Goal: Information Seeking & Learning: Learn about a topic

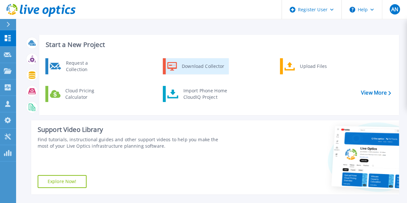
click at [188, 69] on div "Download Collector" at bounding box center [202, 66] width 49 height 13
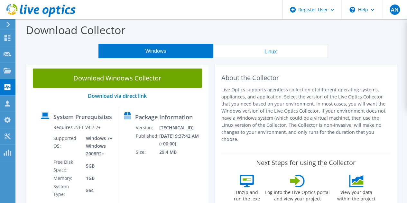
click at [212, 73] on div "About the Collector Live Optics supports agentless collection of different oper…" at bounding box center [306, 139] width 188 height 154
click at [211, 91] on div "Download Windows Collector Download via direct link System Prerequisites Requir…" at bounding box center [117, 139] width 188 height 154
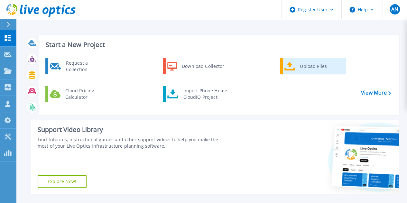
click at [296, 68] on div "Upload Files" at bounding box center [320, 66] width 48 height 13
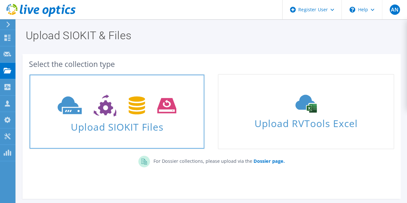
click at [146, 118] on span "Upload SIOKIT Files" at bounding box center [117, 125] width 175 height 14
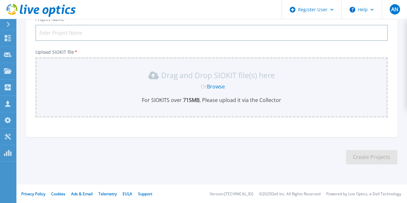
scroll to position [53, 0]
click at [212, 86] on link "Browse" at bounding box center [216, 86] width 18 height 7
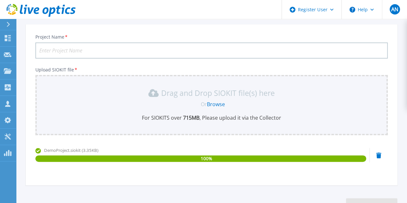
scroll to position [0, 0]
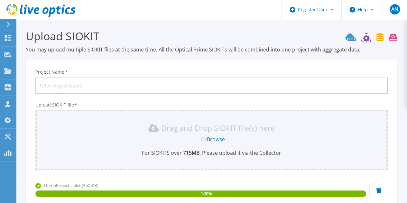
click at [137, 86] on input "Project Name *" at bounding box center [211, 85] width 352 height 16
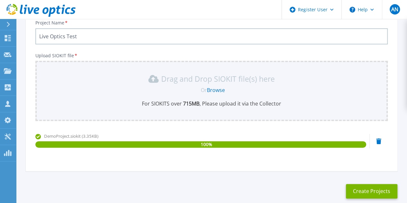
scroll to position [84, 0]
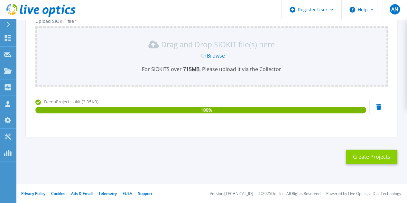
type input "Live Optics Test"
click at [363, 158] on button "Create Projects" at bounding box center [371, 156] width 51 height 14
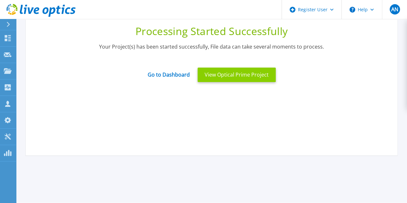
click at [239, 77] on button "View Optical Prime Project" at bounding box center [236, 75] width 78 height 14
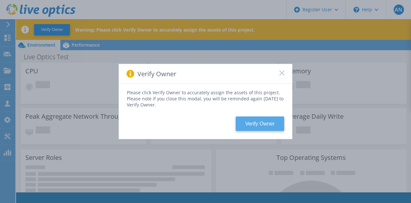
click at [268, 123] on button "Verify Owner" at bounding box center [260, 123] width 49 height 14
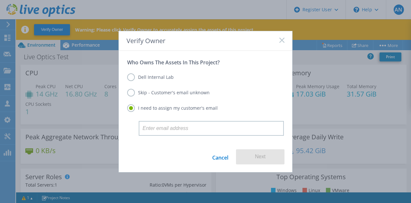
click at [132, 77] on label "Dell Internal Lab" at bounding box center [150, 77] width 47 height 8
click at [0, 0] on input "Dell Internal Lab" at bounding box center [0, 0] width 0 height 0
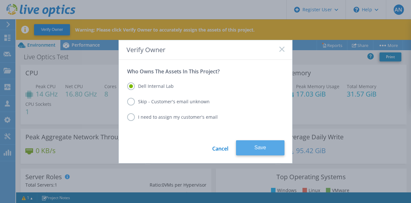
click at [262, 148] on button "Save" at bounding box center [260, 147] width 49 height 15
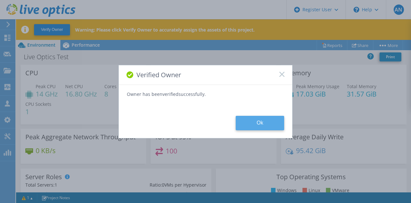
click at [257, 124] on button "Ok" at bounding box center [260, 123] width 49 height 14
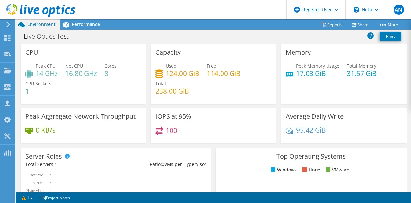
click at [146, 123] on div "Peak Aggregate Network Throughput 0 KB/s" at bounding box center [83, 125] width 130 height 35
click at [87, 26] on span "Performance" at bounding box center [86, 24] width 28 height 6
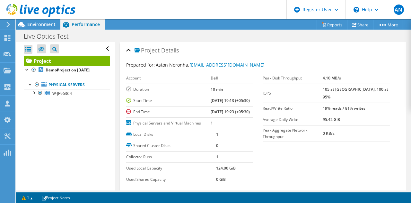
click at [50, 27] on span "Environment" at bounding box center [41, 24] width 28 height 6
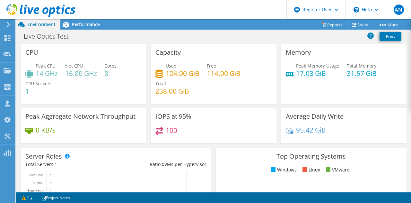
click at [149, 54] on div "Capacity Used 124.00 GiB Free 114.00 GiB Total 238.00 GiB" at bounding box center [214, 74] width 130 height 60
click at [307, 39] on div "Live Optics Test Print" at bounding box center [213, 36] width 395 height 12
click at [40, 70] on icon at bounding box center [41, 71] width 3 height 4
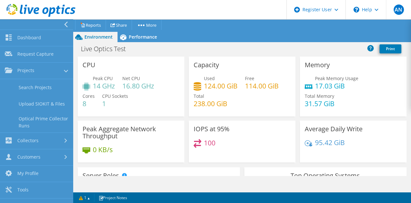
click at [118, 158] on div "0 KB/s" at bounding box center [131, 153] width 97 height 14
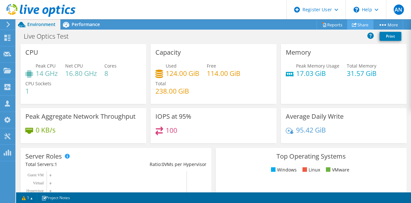
click at [359, 23] on link "Share" at bounding box center [360, 25] width 26 height 10
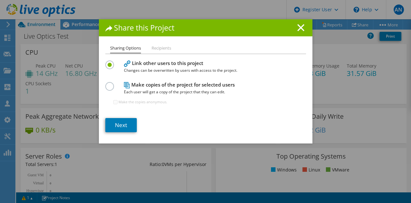
click at [162, 45] on li "Recipients" at bounding box center [162, 48] width 20 height 8
click at [162, 49] on li "Recipients" at bounding box center [162, 48] width 20 height 8
click at [161, 49] on li "Recipients" at bounding box center [162, 48] width 20 height 8
click at [118, 126] on link "Next" at bounding box center [121, 125] width 32 height 14
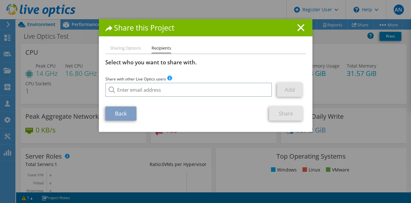
click at [116, 49] on li "Sharing Options" at bounding box center [125, 48] width 31 height 8
click at [126, 112] on link "Back" at bounding box center [120, 113] width 31 height 14
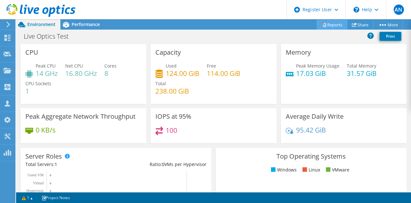
click at [327, 25] on link "Reports" at bounding box center [332, 25] width 31 height 10
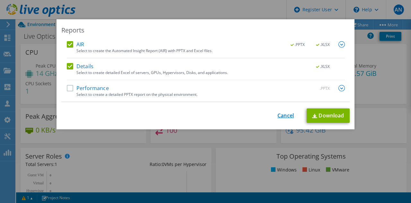
click at [288, 115] on link "Cancel" at bounding box center [286, 116] width 16 height 6
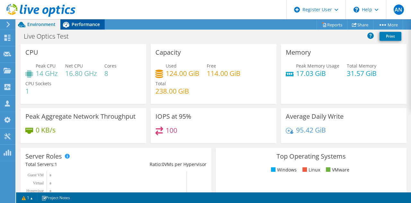
click at [84, 27] on span "Performance" at bounding box center [86, 24] width 28 height 6
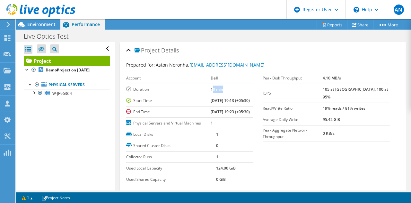
drag, startPoint x: 219, startPoint y: 90, endPoint x: 205, endPoint y: 86, distance: 14.9
click at [211, 86] on td "10 min" at bounding box center [232, 89] width 42 height 11
click at [166, 89] on label "Duration" at bounding box center [168, 89] width 85 height 6
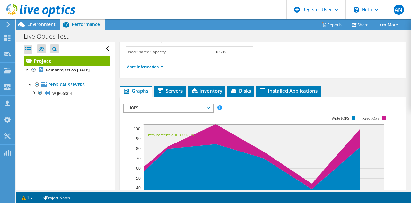
scroll to position [127, 0]
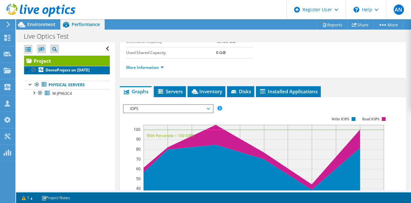
click at [79, 71] on b "DemoProject on [DATE]" at bounding box center [68, 69] width 44 height 5
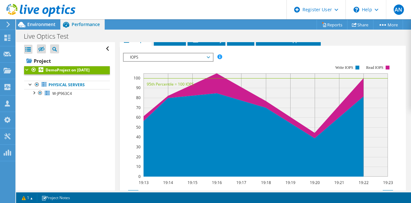
scroll to position [160, 0]
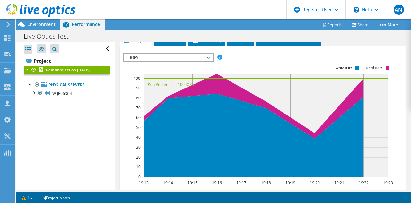
click at [199, 54] on span "IOPS" at bounding box center [168, 58] width 83 height 8
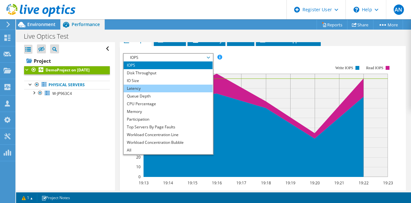
click at [192, 90] on li "Latency" at bounding box center [168, 89] width 89 height 8
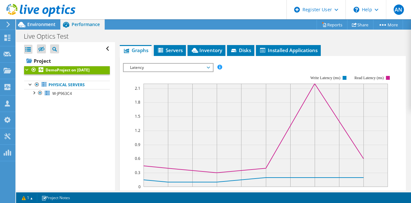
scroll to position [149, 0]
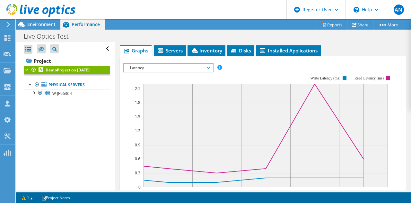
click at [190, 64] on span "Latency" at bounding box center [168, 68] width 83 height 8
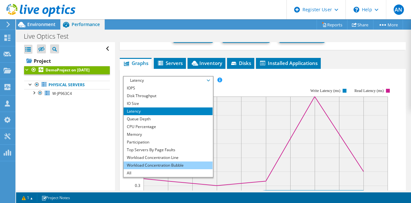
scroll to position [133, 0]
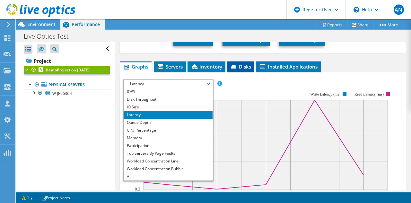
click at [247, 72] on div "IOPS Disk Throughput IO Size Latency Queue Depth CPU Percentage Memory Page Fau…" at bounding box center [263, 185] width 280 height 227
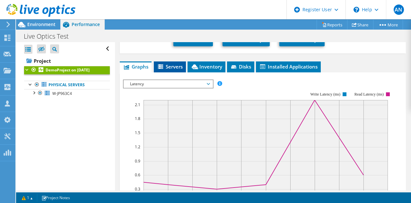
click at [170, 64] on span "Servers" at bounding box center [170, 66] width 26 height 6
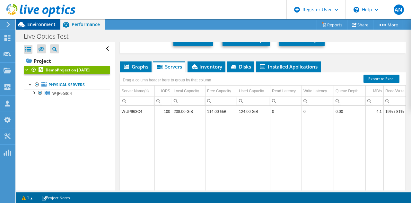
click at [35, 25] on span "Environment" at bounding box center [41, 24] width 28 height 6
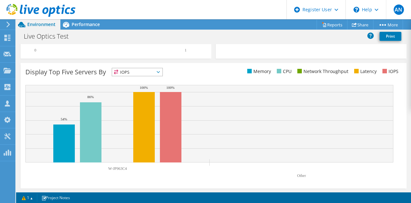
scroll to position [0, 0]
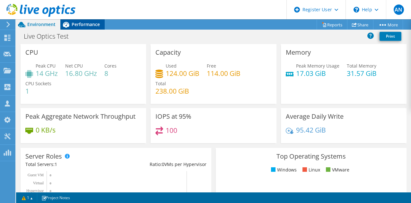
click at [83, 24] on span "Performance" at bounding box center [86, 24] width 28 height 6
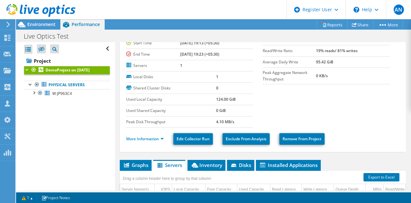
scroll to position [35, 0]
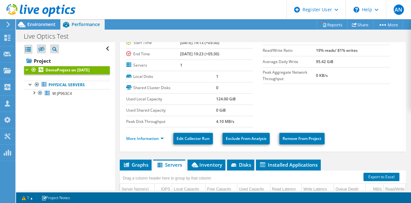
click at [149, 141] on ul "More Information Edit Collector Run Exclude From Analysis Remove From Project" at bounding box center [263, 137] width 274 height 13
click at [148, 136] on link "More Information" at bounding box center [145, 138] width 38 height 5
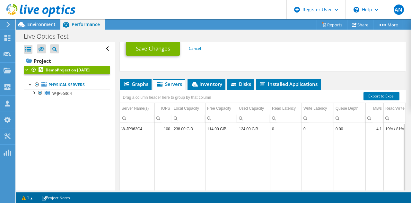
scroll to position [342, 0]
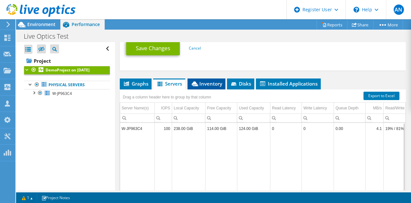
click at [213, 80] on span "Inventory" at bounding box center [207, 83] width 32 height 6
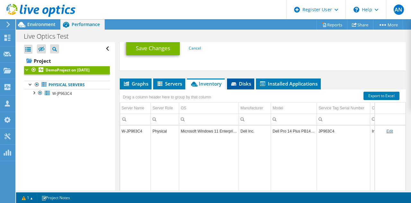
click at [249, 83] on span "Disks" at bounding box center [240, 83] width 21 height 6
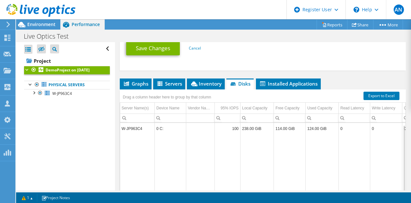
scroll to position [350, 0]
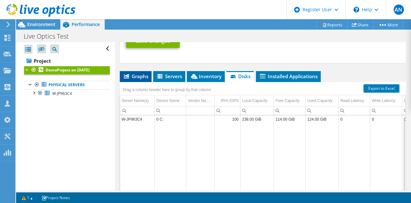
click at [138, 75] on span "Graphs" at bounding box center [135, 76] width 25 height 6
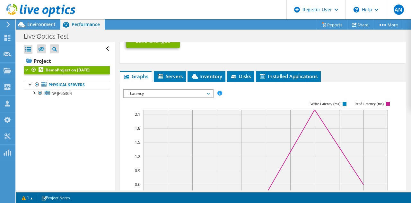
click at [158, 91] on span "Latency" at bounding box center [168, 94] width 83 height 8
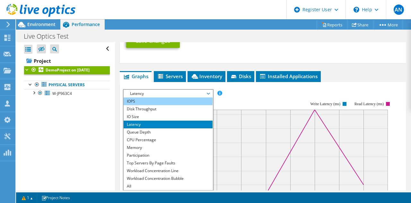
click at [161, 97] on li "IOPS" at bounding box center [168, 101] width 89 height 8
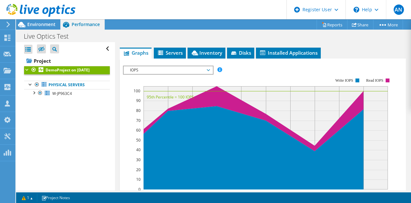
scroll to position [374, 0]
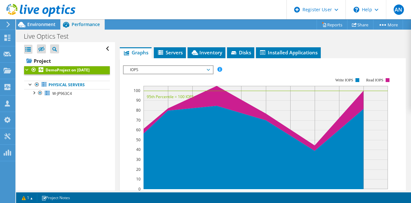
click at [188, 69] on span "IOPS" at bounding box center [168, 70] width 83 height 8
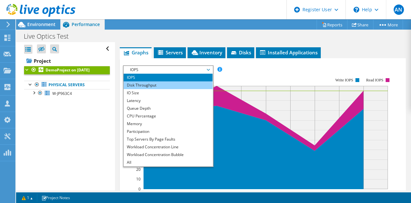
click at [183, 82] on li "Disk Throughput" at bounding box center [168, 85] width 89 height 8
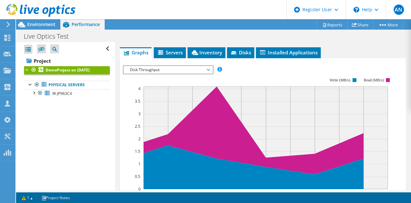
click at [138, 66] on span "Disk Throughput" at bounding box center [168, 70] width 83 height 8
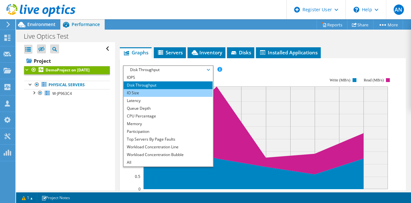
click at [143, 89] on li "IO Size" at bounding box center [168, 93] width 89 height 8
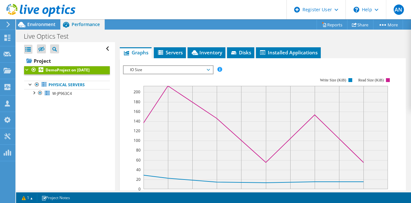
click at [144, 67] on span "IO Size" at bounding box center [168, 70] width 83 height 8
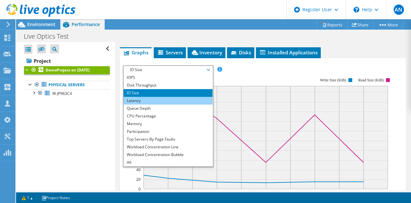
click at [142, 99] on li "Latency" at bounding box center [168, 101] width 89 height 8
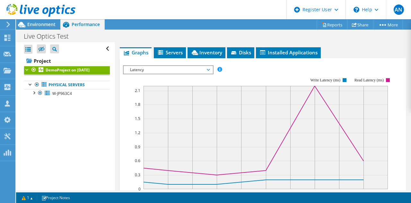
click at [161, 69] on span "Latency" at bounding box center [168, 70] width 83 height 8
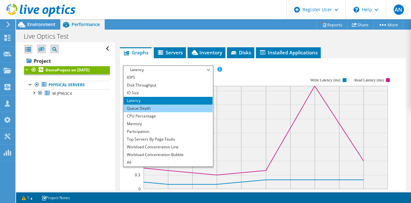
click at [158, 107] on li "Queue Depth" at bounding box center [168, 108] width 89 height 8
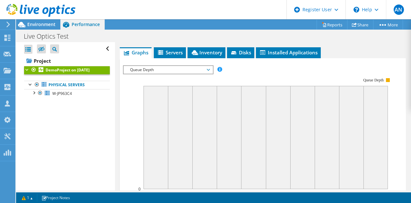
click at [174, 68] on span "Queue Depth" at bounding box center [168, 70] width 83 height 8
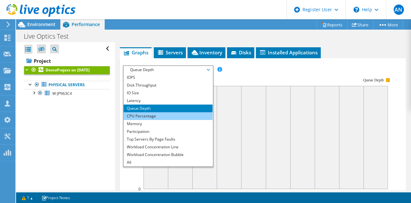
click at [185, 115] on li "CPU Percentage" at bounding box center [168, 116] width 89 height 8
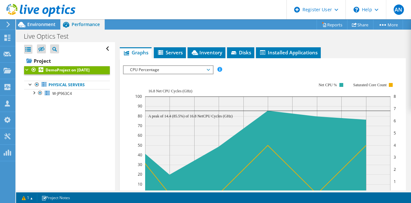
click at [177, 69] on span "CPU Percentage" at bounding box center [168, 70] width 83 height 8
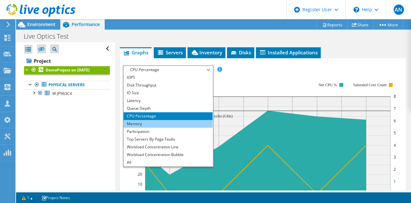
click at [164, 120] on li "Memory" at bounding box center [168, 124] width 89 height 8
